Goal: Find specific page/section: Find specific page/section

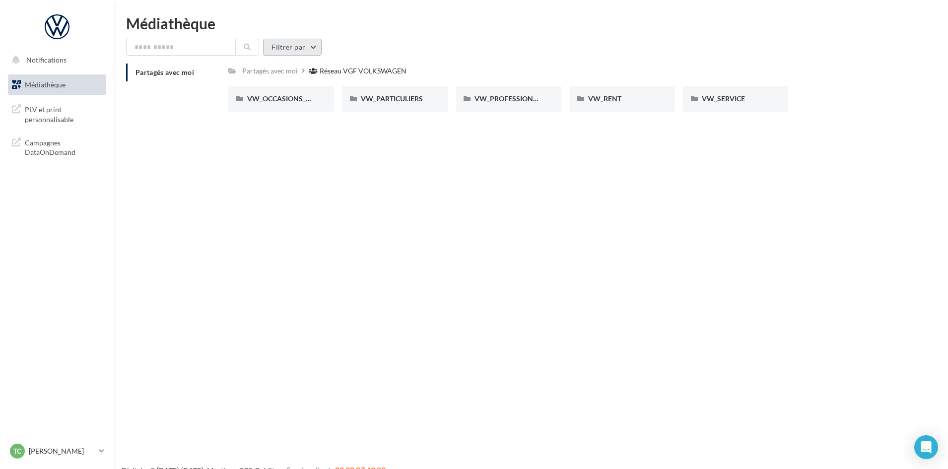
click at [300, 42] on button "Filtrer par" at bounding box center [292, 47] width 59 height 17
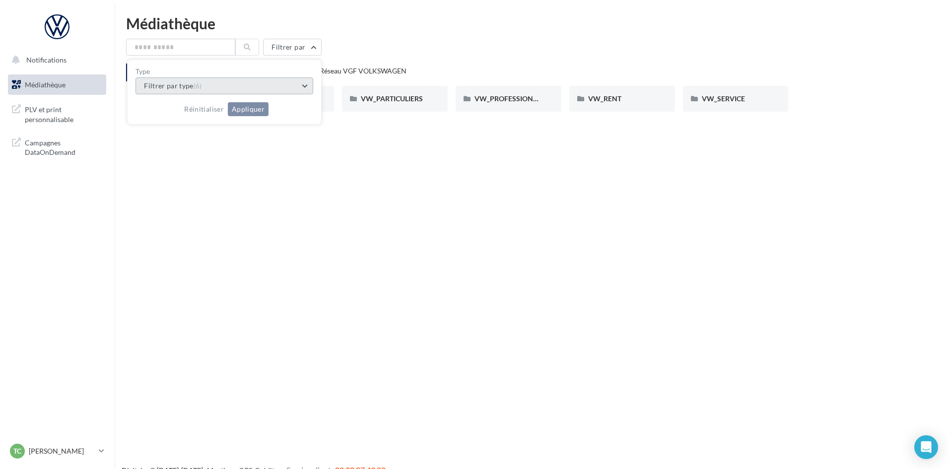
click at [229, 91] on button "Filtrer par type (6)" at bounding box center [224, 85] width 178 height 17
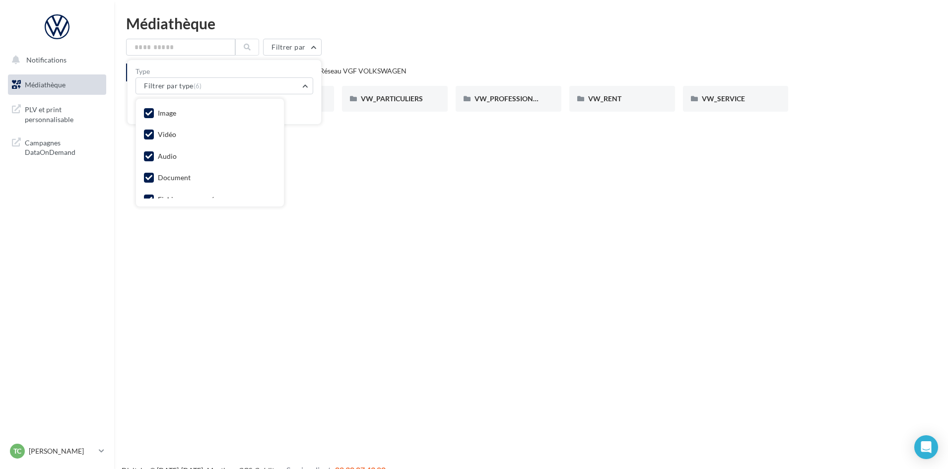
drag, startPoint x: 148, startPoint y: 137, endPoint x: 145, endPoint y: 171, distance: 33.4
click at [146, 145] on div "Image Vidéo Audio Document Fichier compressé Autre" at bounding box center [210, 168] width 132 height 122
click at [145, 153] on icon at bounding box center [148, 156] width 7 height 7
drag, startPoint x: 144, startPoint y: 174, endPoint x: 143, endPoint y: 169, distance: 5.5
click at [144, 174] on label at bounding box center [149, 178] width 10 height 10
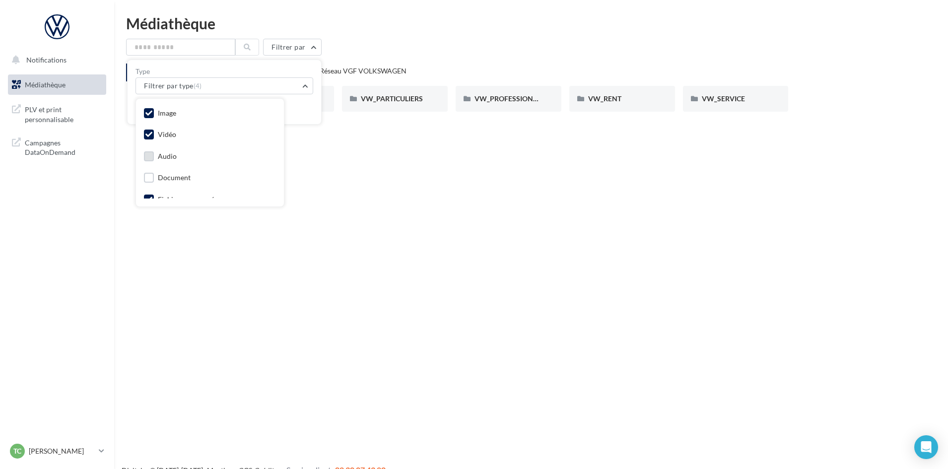
click at [145, 133] on icon at bounding box center [148, 134] width 7 height 7
drag, startPoint x: 148, startPoint y: 168, endPoint x: 146, endPoint y: 176, distance: 8.1
click at [148, 168] on icon at bounding box center [148, 169] width 7 height 7
click at [146, 195] on label at bounding box center [149, 191] width 10 height 10
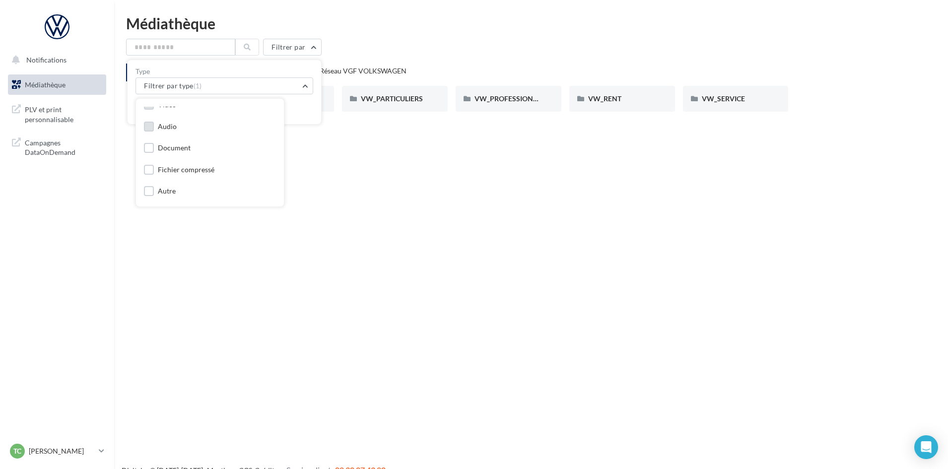
click at [307, 102] on div "Réinitialiser Appliquer" at bounding box center [224, 105] width 178 height 22
click at [241, 107] on button "Appliquer" at bounding box center [248, 109] width 41 height 14
click at [373, 93] on div "VW_PARTICULIERS" at bounding box center [395, 99] width 106 height 26
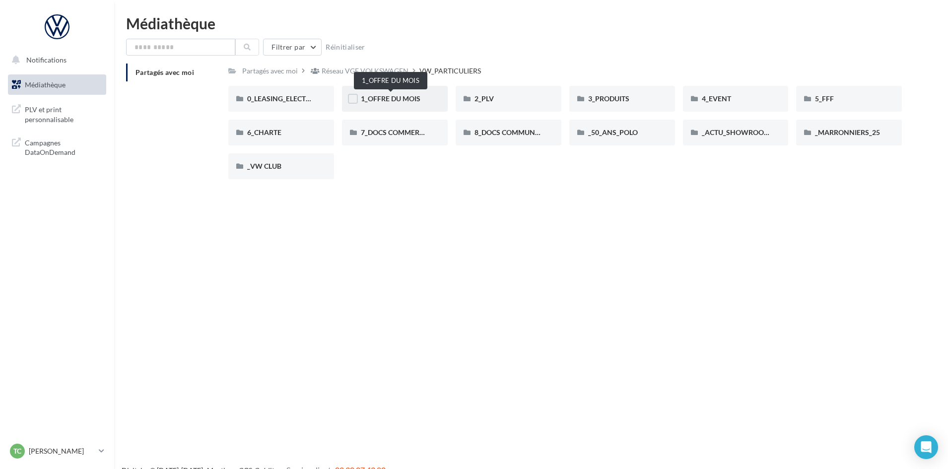
click at [394, 98] on span "1_OFFRE DU MOIS" at bounding box center [391, 98] width 60 height 8
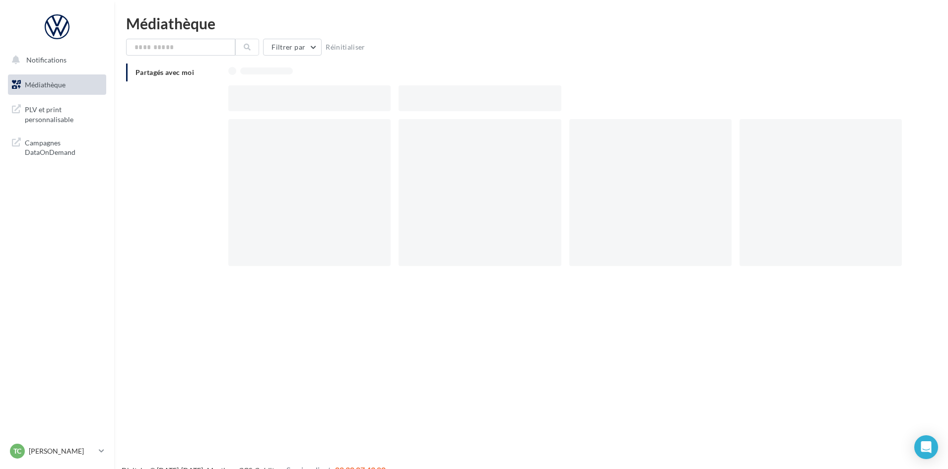
click at [394, 98] on div at bounding box center [313, 98] width 170 height 26
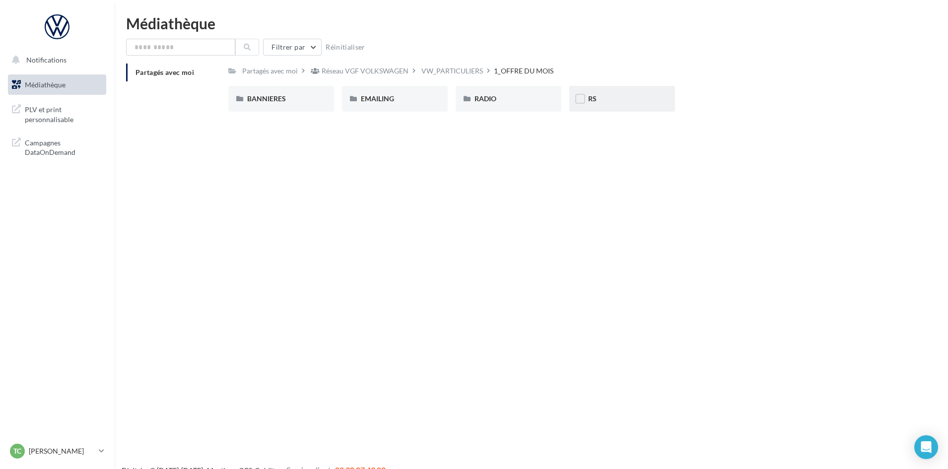
click at [617, 92] on div "RS" at bounding box center [622, 99] width 106 height 26
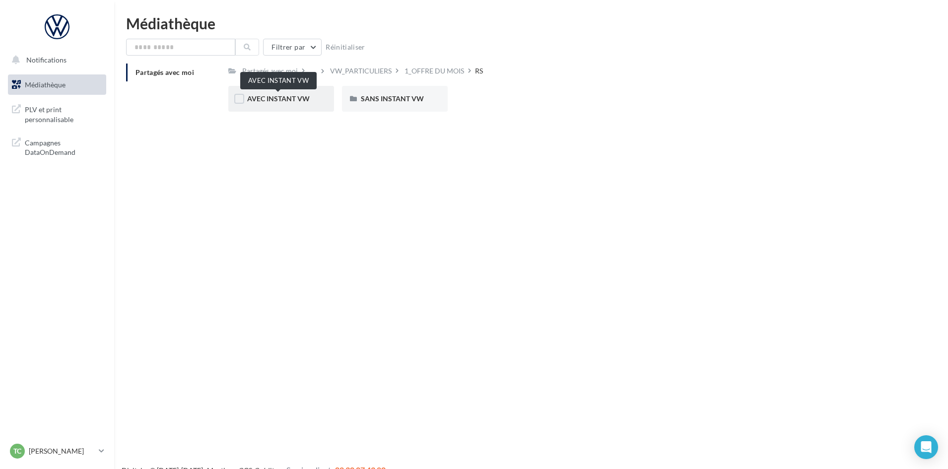
click at [293, 97] on span "AVEC INSTANT VW" at bounding box center [278, 98] width 63 height 8
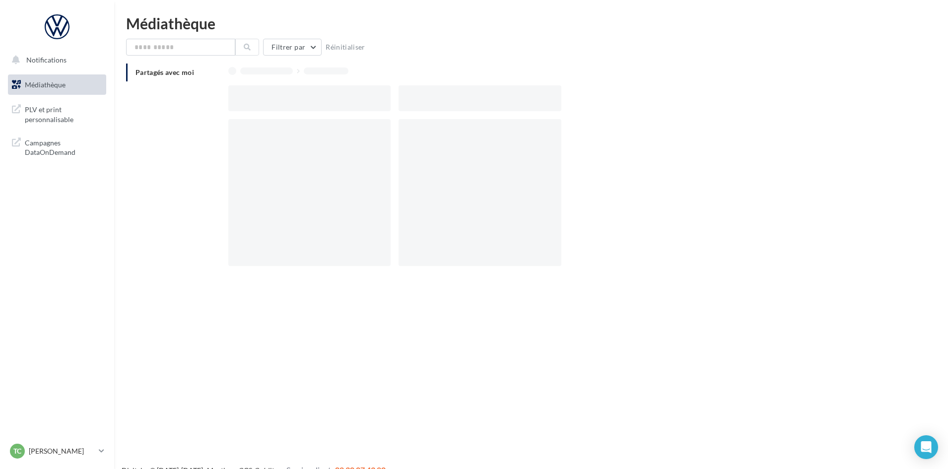
click at [293, 97] on div at bounding box center [309, 98] width 162 height 26
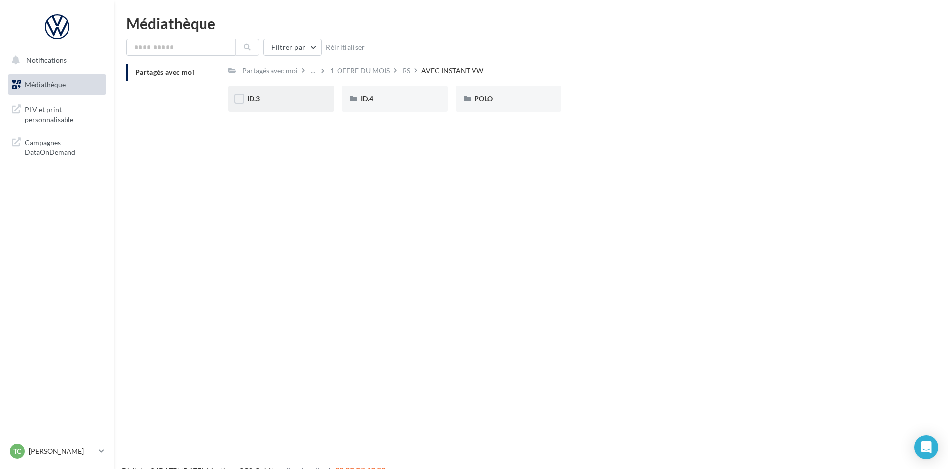
click at [283, 100] on div "ID.3" at bounding box center [281, 99] width 68 height 10
click at [401, 97] on div "ID.4" at bounding box center [395, 99] width 68 height 10
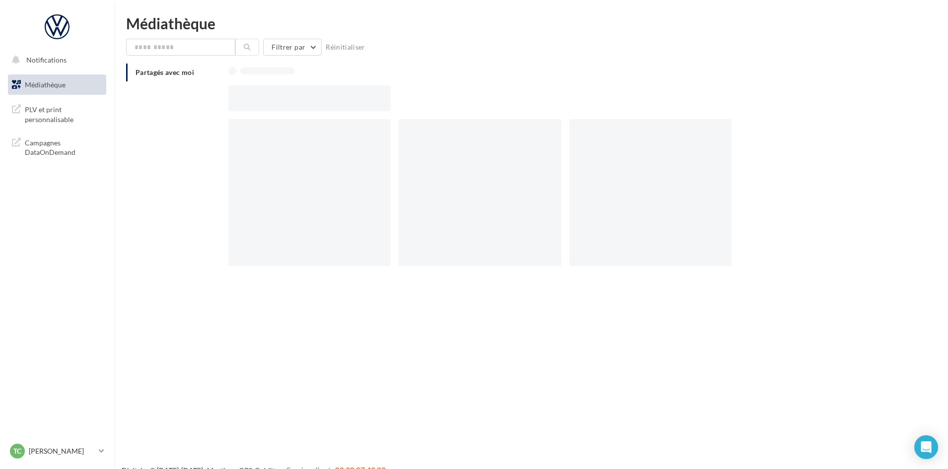
click at [401, 97] on div at bounding box center [568, 98] width 681 height 26
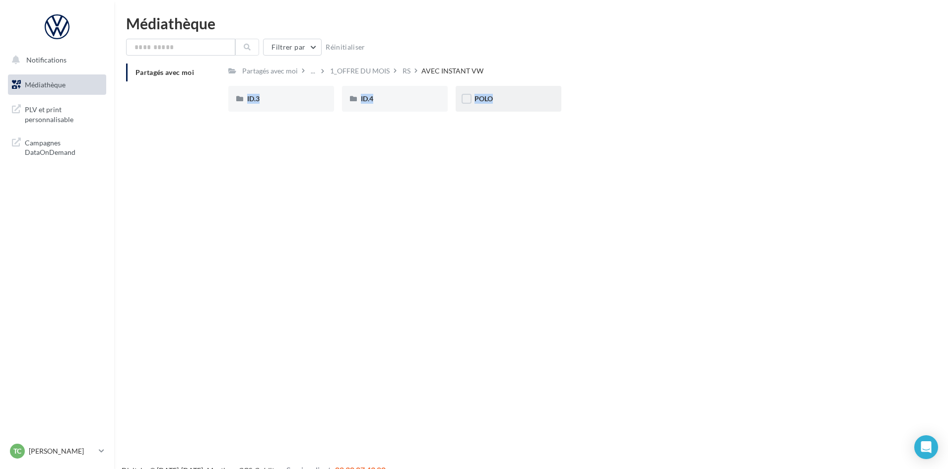
click at [478, 89] on div "POLO" at bounding box center [508, 99] width 106 height 26
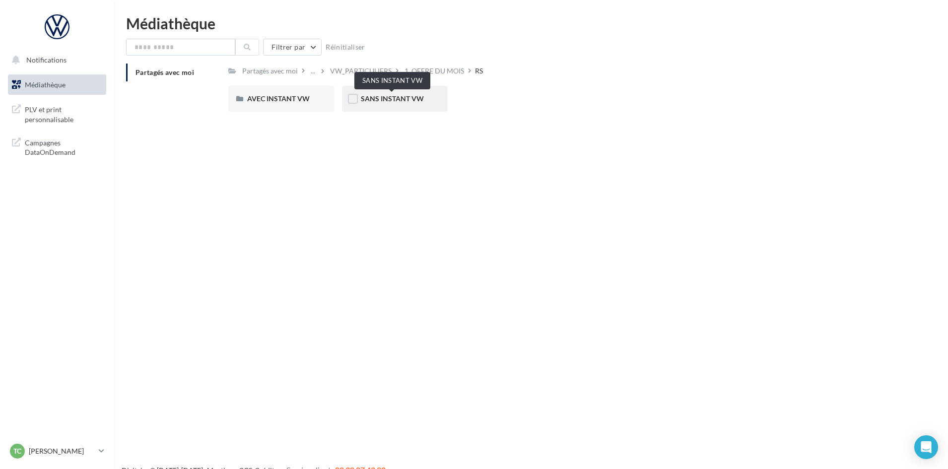
click at [412, 100] on span "SANS INSTANT VW" at bounding box center [392, 98] width 63 height 8
click at [288, 88] on div "ID.3" at bounding box center [281, 99] width 106 height 26
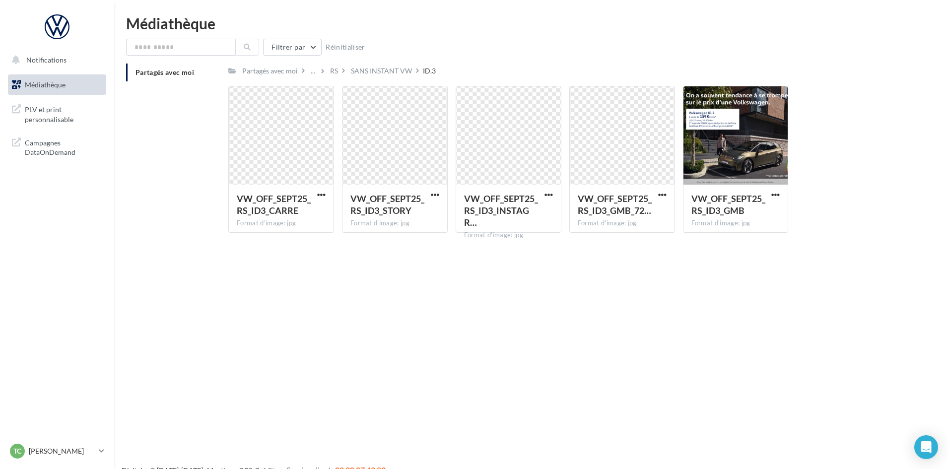
click at [356, 72] on div "SANS INSTANT VW" at bounding box center [381, 71] width 61 height 10
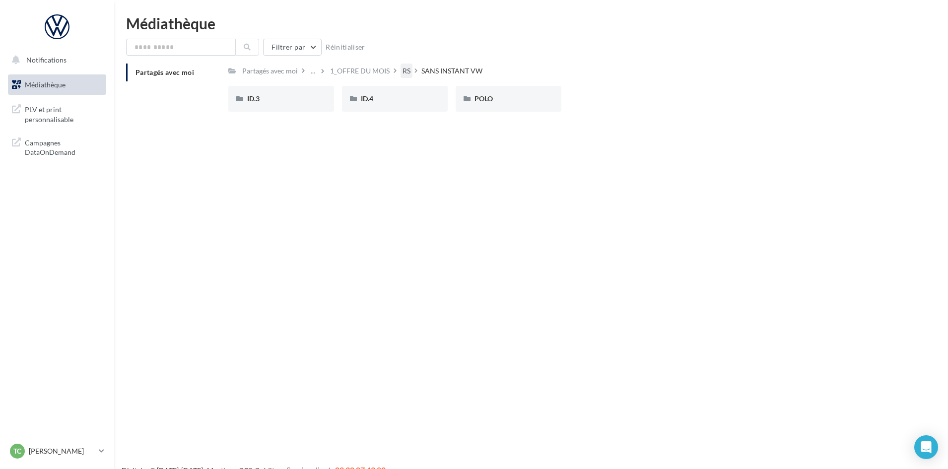
click at [408, 70] on div "RS" at bounding box center [406, 71] width 8 height 10
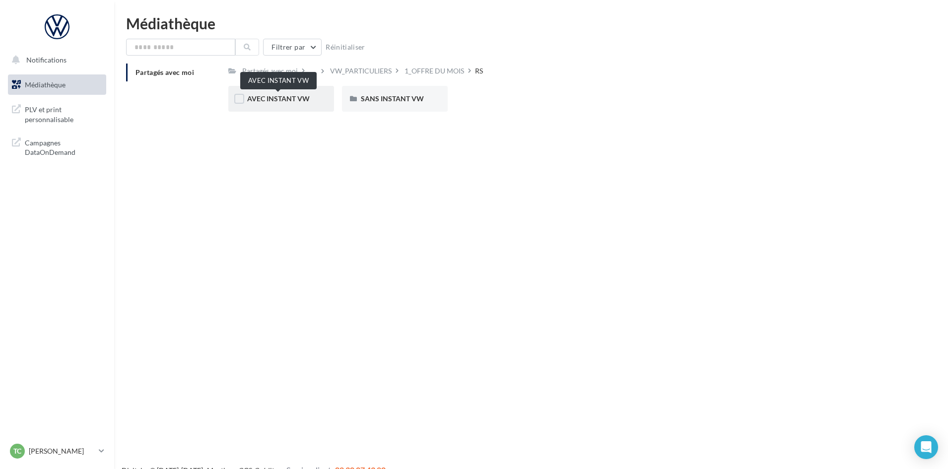
click at [260, 96] on span "AVEC INSTANT VW" at bounding box center [278, 98] width 63 height 8
click at [260, 96] on span "ID.3" at bounding box center [253, 98] width 12 height 8
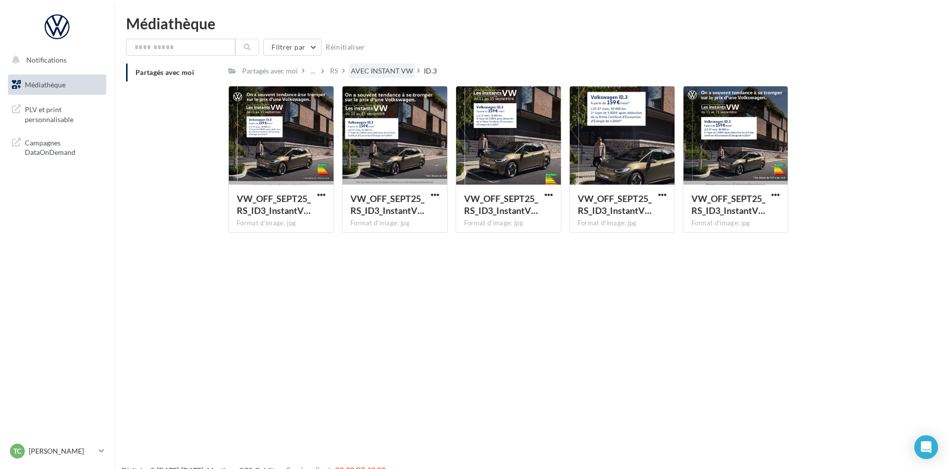
click at [394, 72] on div "AVEC INSTANT VW" at bounding box center [382, 71] width 62 height 10
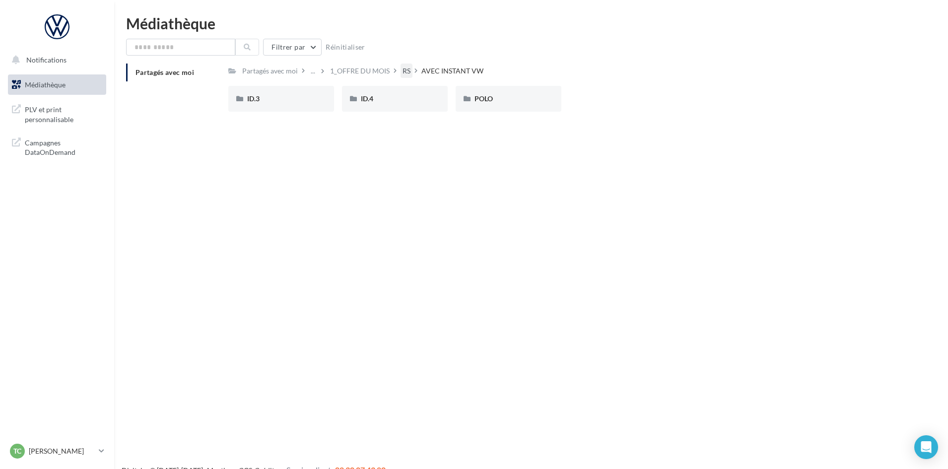
click at [409, 69] on div "RS" at bounding box center [406, 71] width 8 height 10
click at [280, 69] on div "Partagés avec moi" at bounding box center [270, 71] width 56 height 10
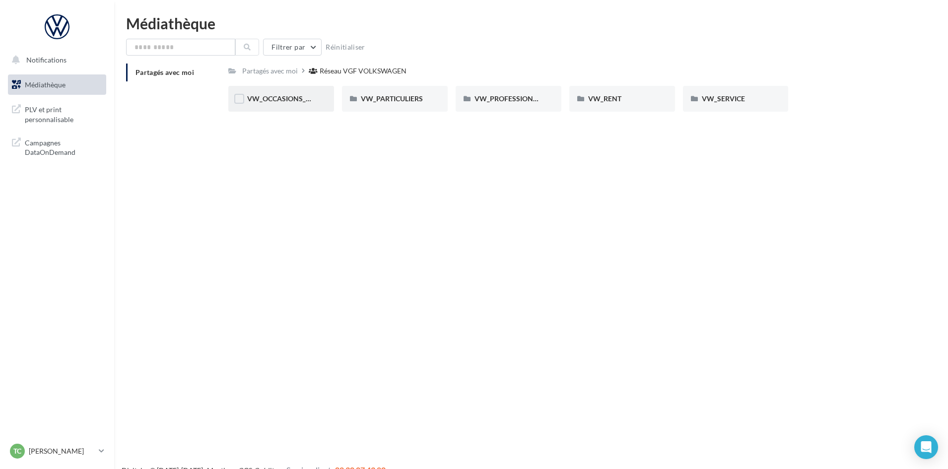
click at [284, 91] on div "VW_OCCASIONS_GARANTIES" at bounding box center [281, 99] width 106 height 26
click at [716, 96] on span "VISUELS" at bounding box center [715, 98] width 27 height 8
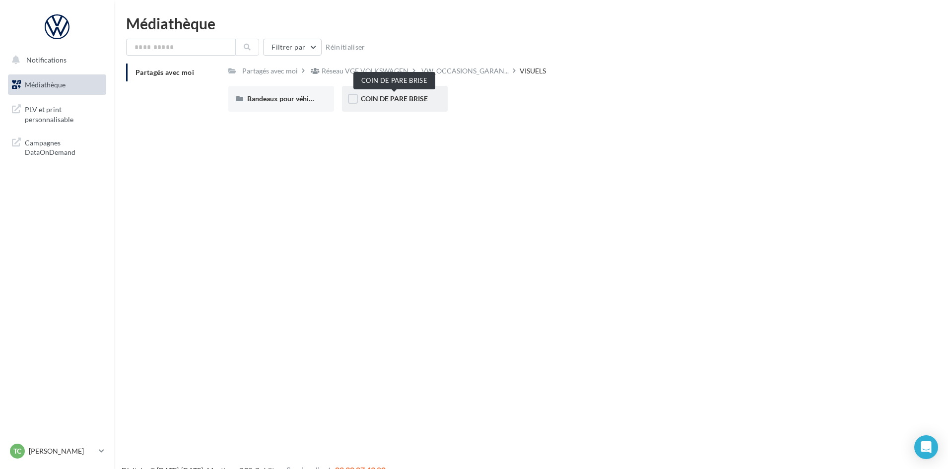
click at [419, 100] on span "COIN DE PARE BRISE" at bounding box center [394, 98] width 67 height 8
click at [282, 92] on div "Bandeaux pour véhicules en ligne" at bounding box center [281, 99] width 106 height 26
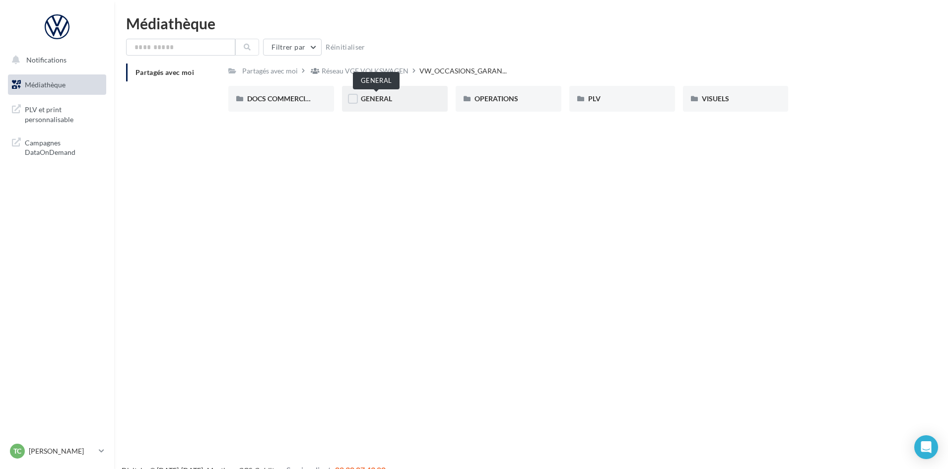
click at [378, 97] on span "GENERAL" at bounding box center [376, 98] width 31 height 8
click at [518, 88] on div "PHOTOGUIDELINE" at bounding box center [508, 99] width 106 height 26
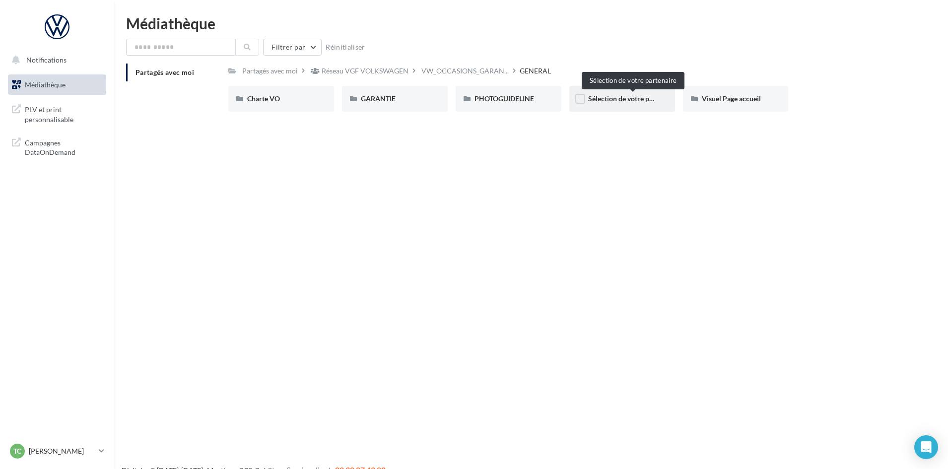
click at [611, 95] on span "Sélection de votre partenaire" at bounding box center [632, 98] width 89 height 8
click at [733, 98] on span "Visuel Page accueil" at bounding box center [731, 98] width 59 height 8
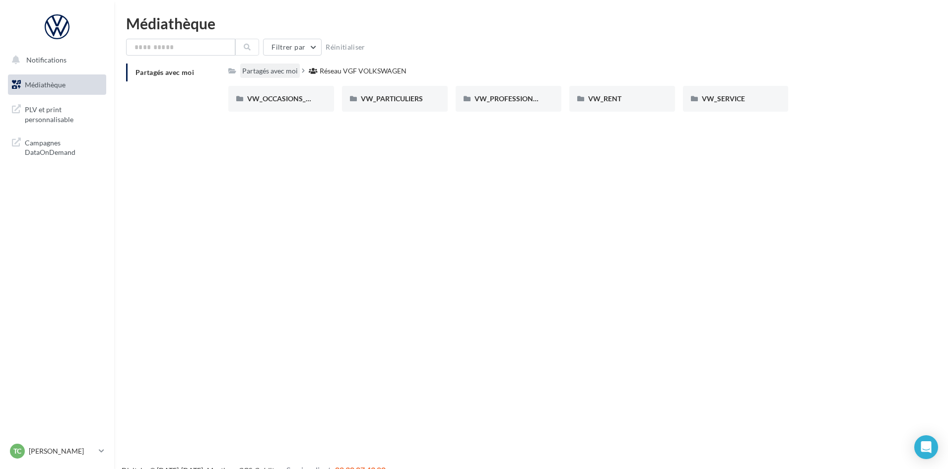
click at [260, 69] on div "Partagés avec moi" at bounding box center [270, 71] width 56 height 10
click at [252, 72] on div "Partagés avec moi" at bounding box center [270, 71] width 56 height 10
click at [733, 90] on div "VW_SERVICE" at bounding box center [736, 99] width 106 height 26
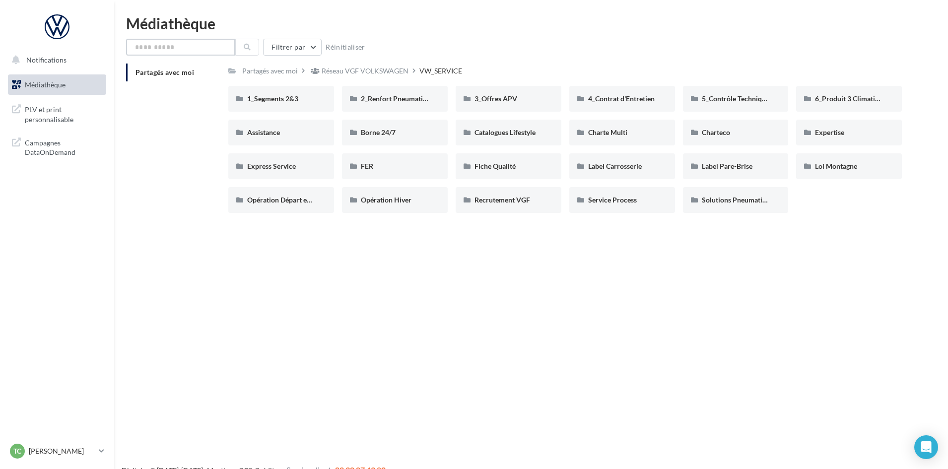
click at [188, 53] on input "text" at bounding box center [180, 47] width 109 height 17
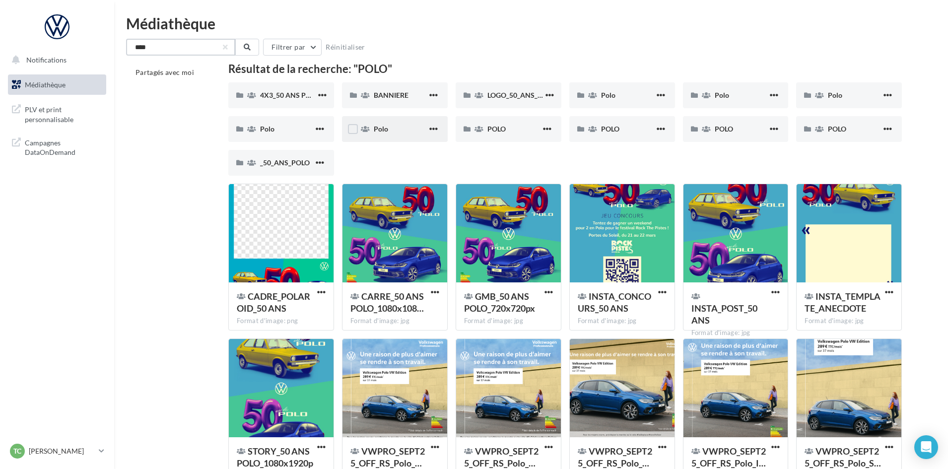
type input "****"
click at [381, 129] on span "Polo" at bounding box center [381, 129] width 14 height 8
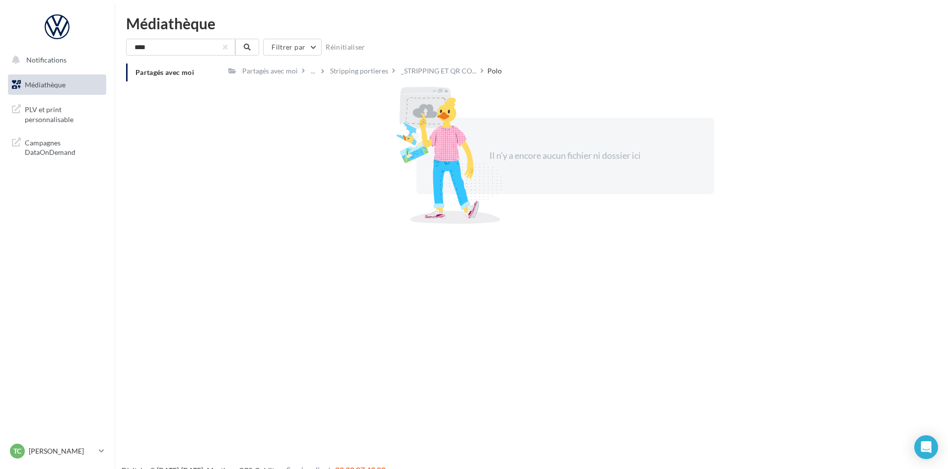
click at [373, 78] on div "Partagés avec moi ... Stripping portieres _STRIPPING ET QR CO... Polo Rs Partag…" at bounding box center [564, 145] width 673 height 162
click at [376, 71] on div "Stripping portieres" at bounding box center [359, 71] width 58 height 10
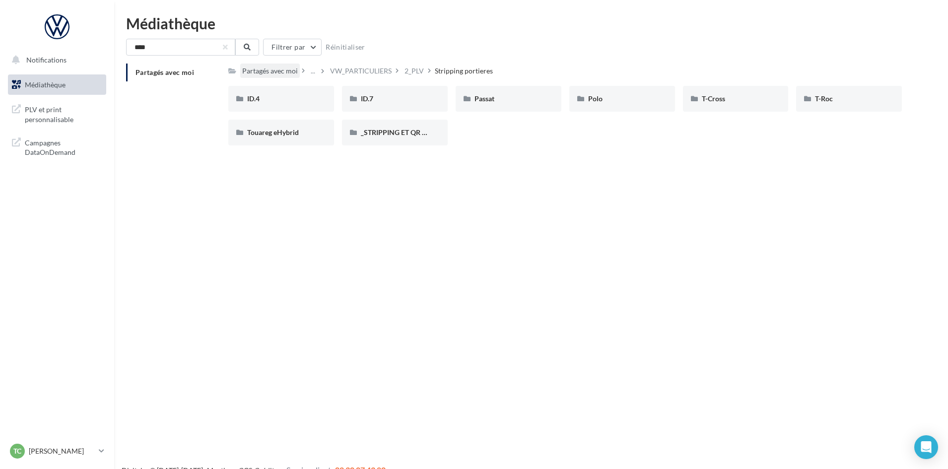
click at [286, 66] on div "Partagés avec moi" at bounding box center [270, 71] width 56 height 10
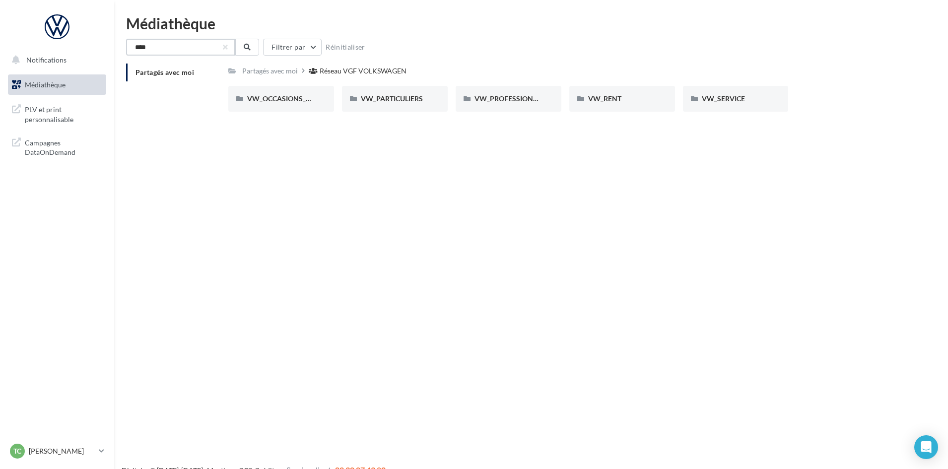
click at [217, 41] on input "****" at bounding box center [180, 47] width 109 height 17
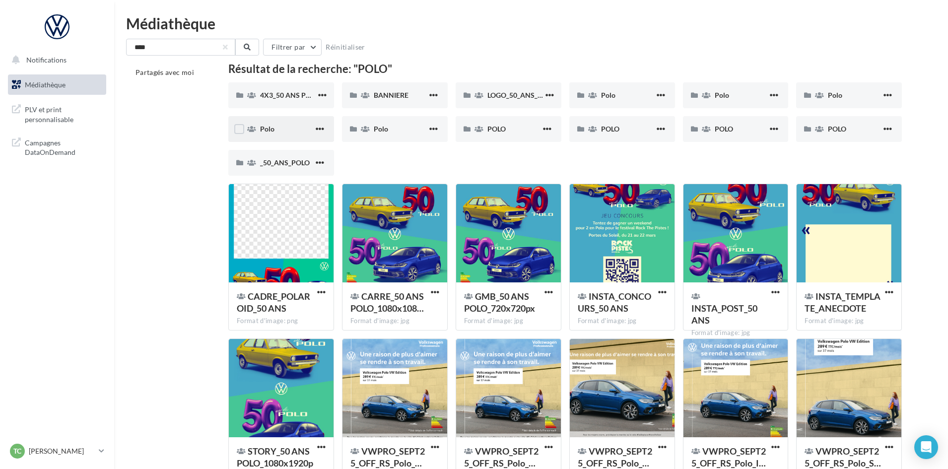
click at [276, 130] on div "Polo" at bounding box center [287, 129] width 54 height 10
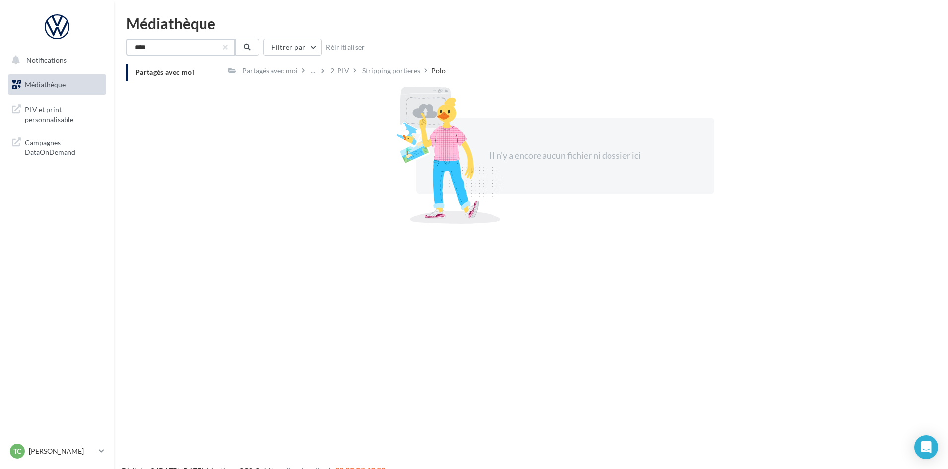
click at [207, 45] on input "****" at bounding box center [180, 47] width 109 height 17
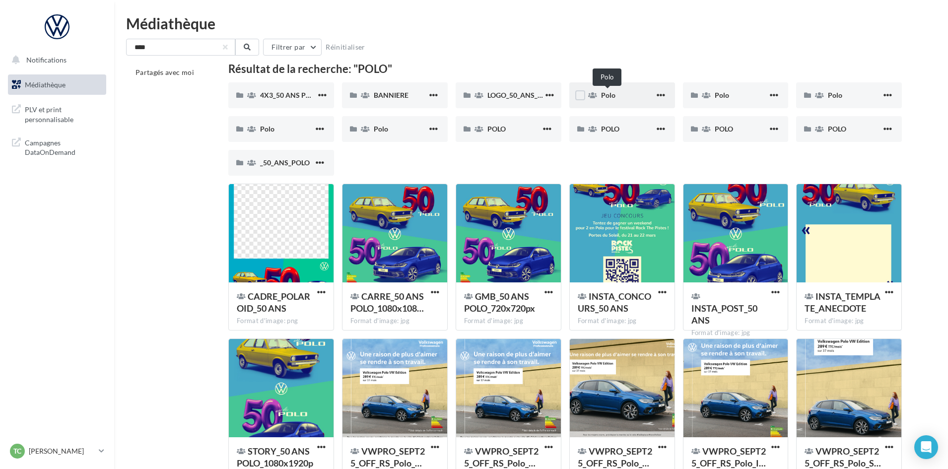
click at [601, 92] on span "Polo" at bounding box center [608, 95] width 14 height 8
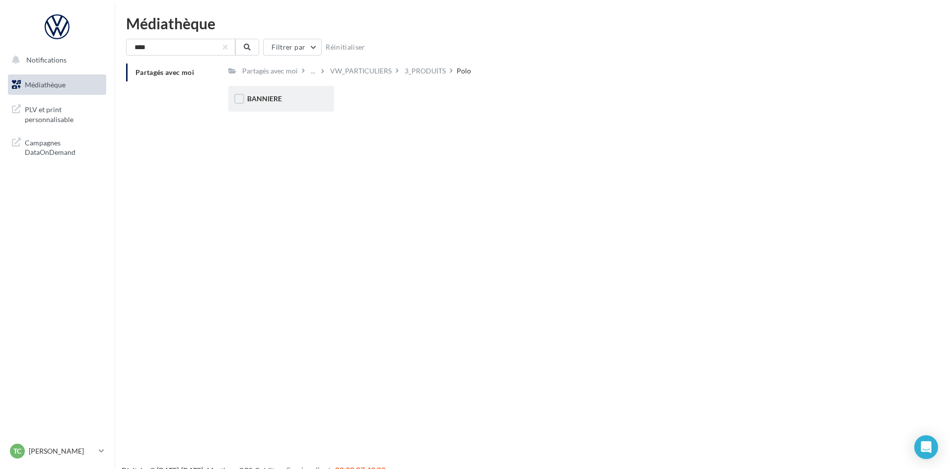
click at [277, 93] on div "BANNIERE" at bounding box center [281, 99] width 106 height 26
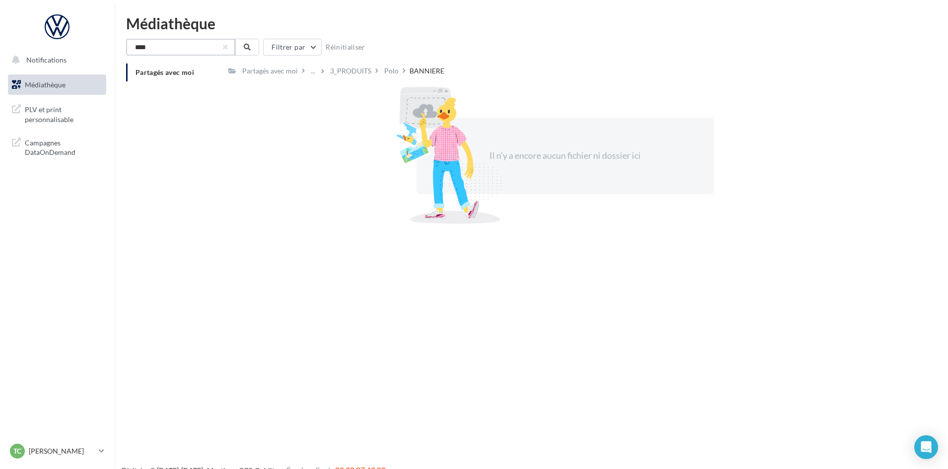
click at [197, 45] on input "****" at bounding box center [180, 47] width 109 height 17
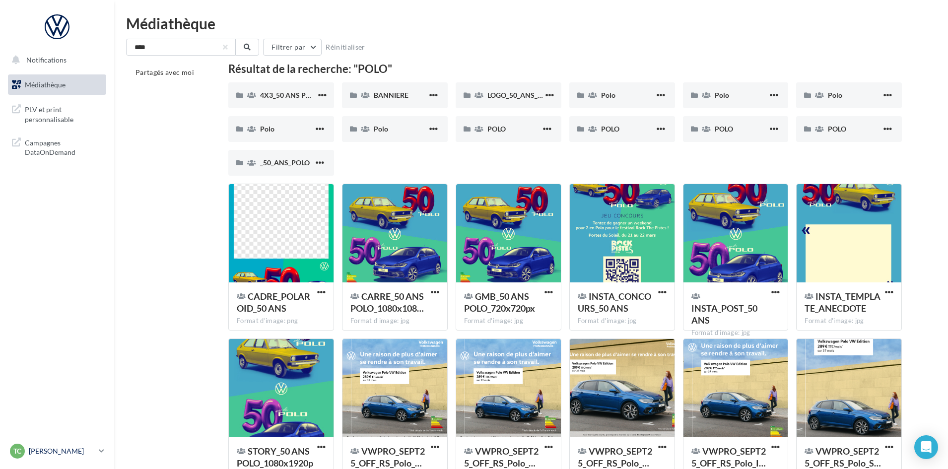
click at [67, 447] on p "[PERSON_NAME]" at bounding box center [62, 451] width 66 height 10
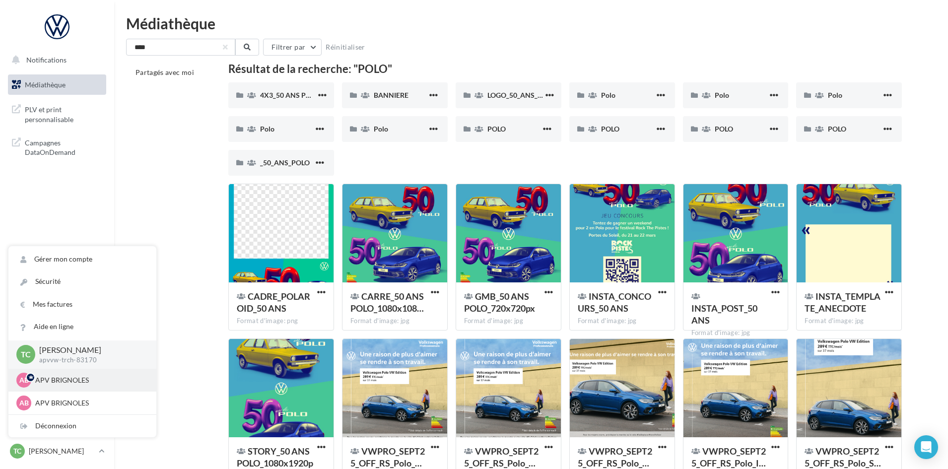
click at [65, 388] on div "AB APV BRIGNOLES apvskoda-trch-83170" at bounding box center [82, 380] width 148 height 23
click at [110, 383] on p "APV BRIGNOLES" at bounding box center [89, 380] width 109 height 10
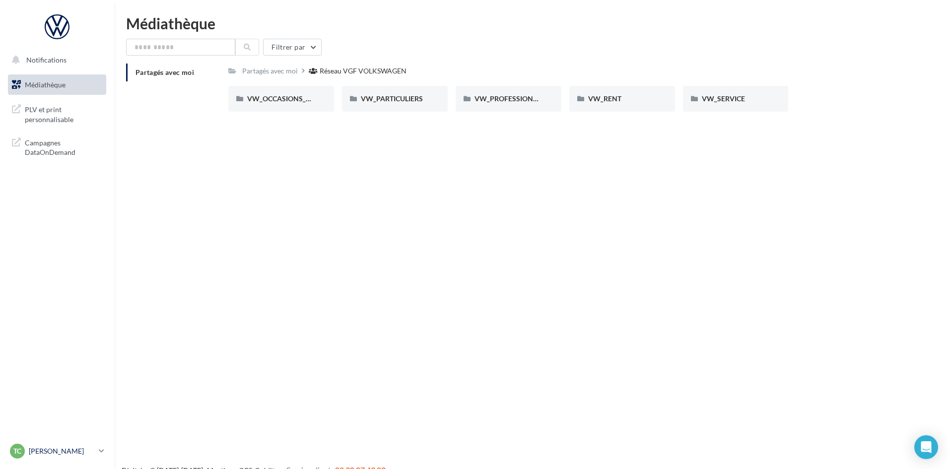
click at [65, 448] on p "[PERSON_NAME]" at bounding box center [62, 451] width 66 height 10
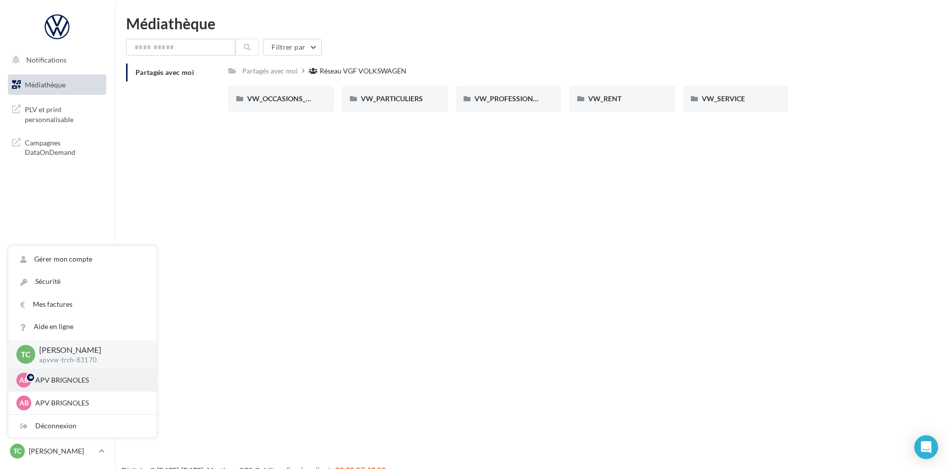
click at [57, 386] on div "AB APV BRIGNOLES apvskoda-trch-83170" at bounding box center [82, 380] width 132 height 15
